Goal: Transaction & Acquisition: Purchase product/service

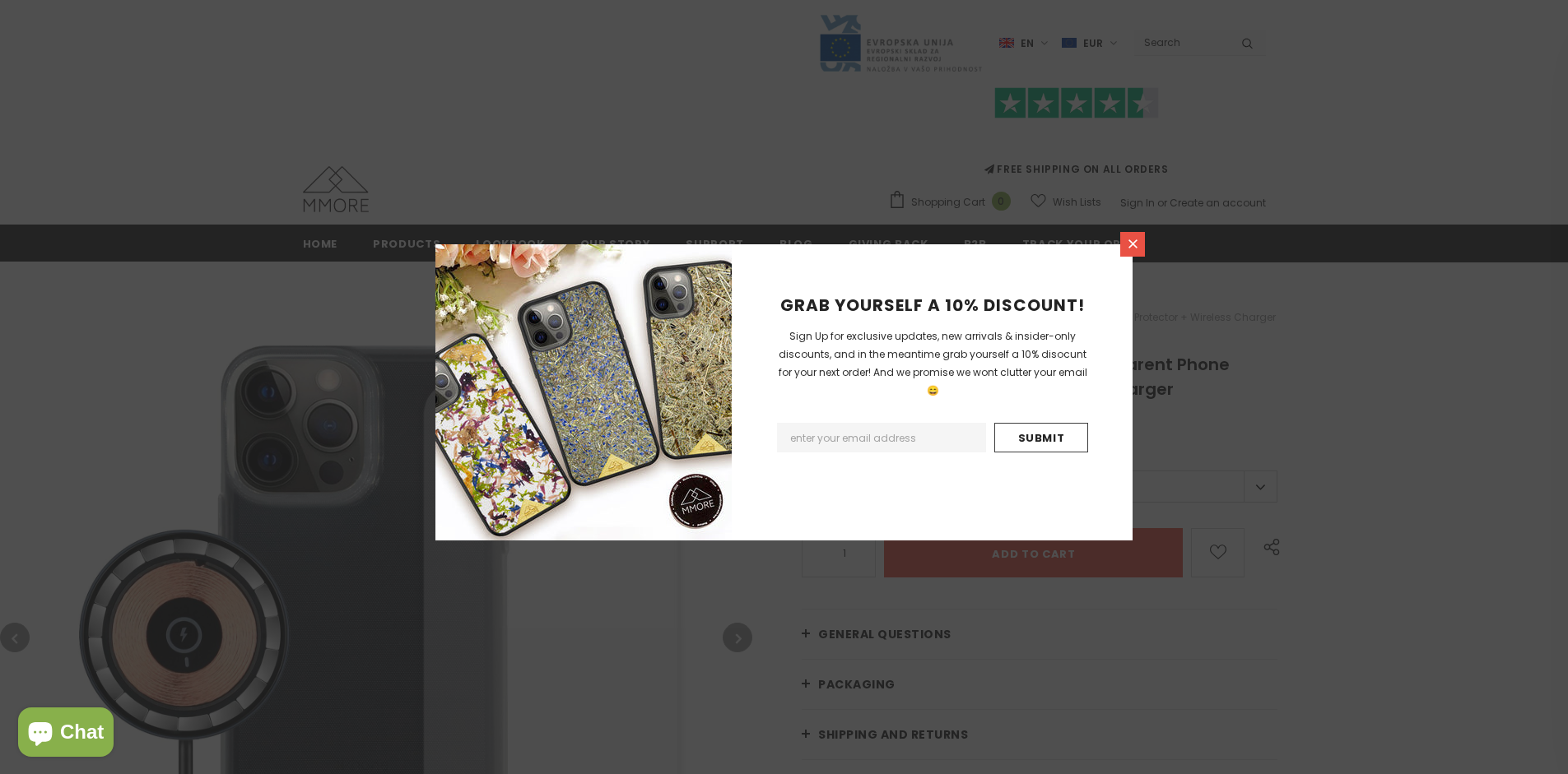
click at [1132, 244] on icon at bounding box center [1132, 244] width 9 height 9
